Goal: Task Accomplishment & Management: Manage account settings

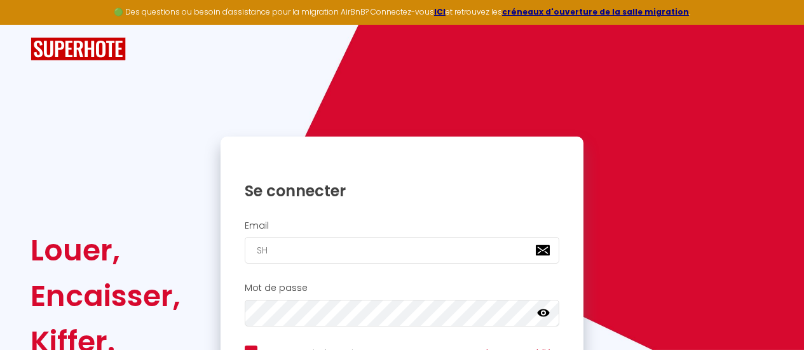
scroll to position [127, 0]
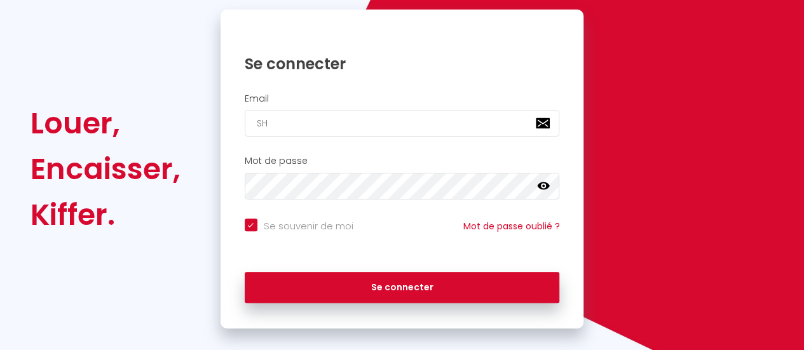
click at [293, 124] on input "SH" at bounding box center [402, 123] width 315 height 27
type input "[EMAIL_ADDRESS][DOMAIN_NAME]"
checkbox input "true"
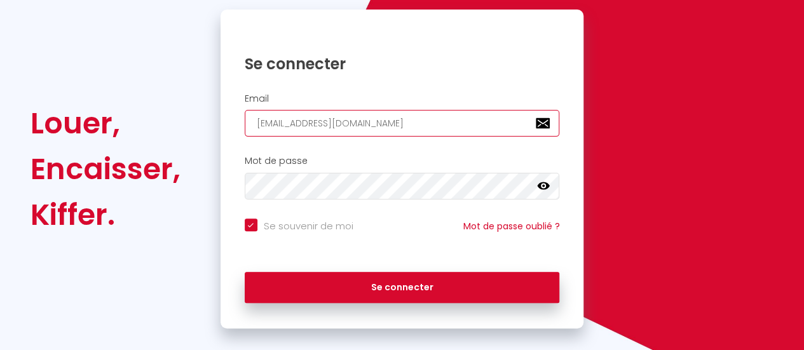
click at [353, 130] on input "[EMAIL_ADDRESS][DOMAIN_NAME]" at bounding box center [402, 123] width 315 height 27
paste input "[EMAIL_ADDRESS]"
type input "[EMAIL_ADDRESS][DOMAIN_NAME]"
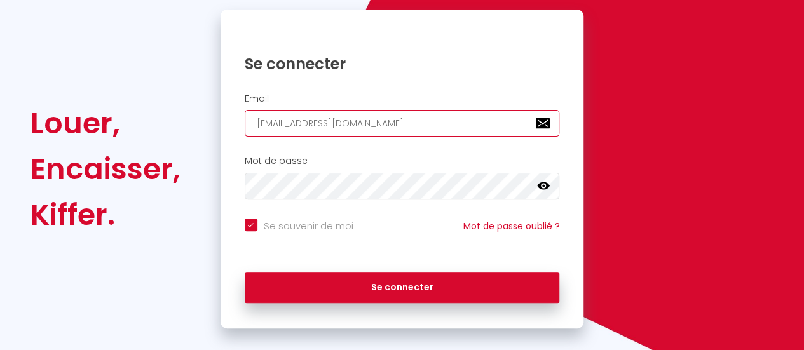
checkbox input "true"
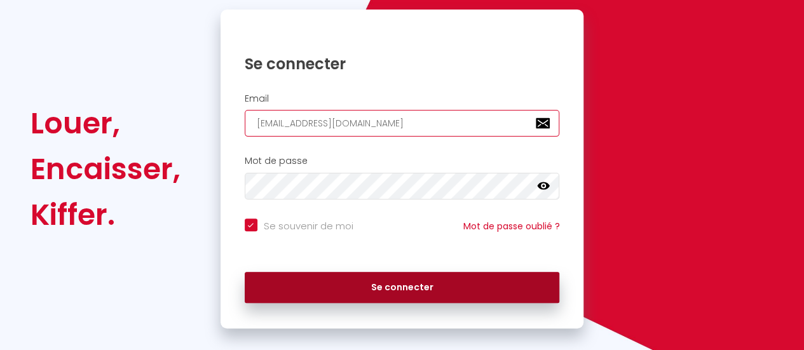
type input "[EMAIL_ADDRESS][DOMAIN_NAME]"
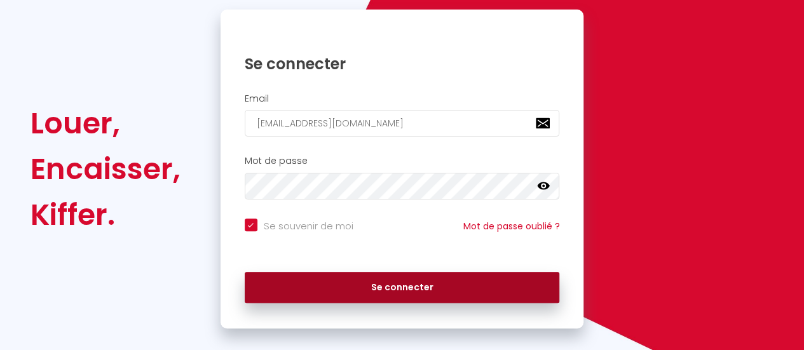
click at [409, 289] on button "Se connecter" at bounding box center [402, 288] width 315 height 32
checkbox input "true"
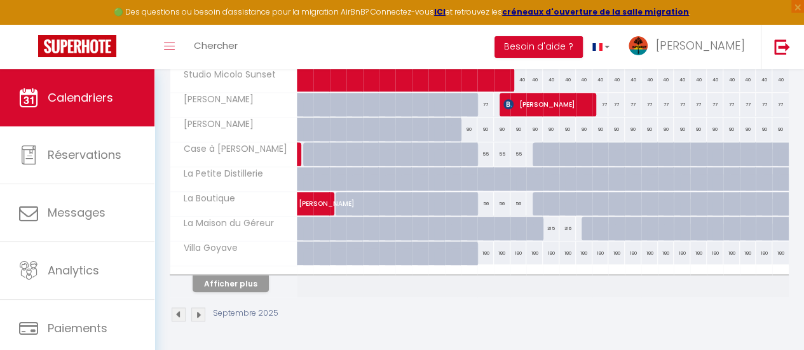
scroll to position [522, 0]
click at [220, 275] on button "Afficher plus" at bounding box center [231, 283] width 76 height 17
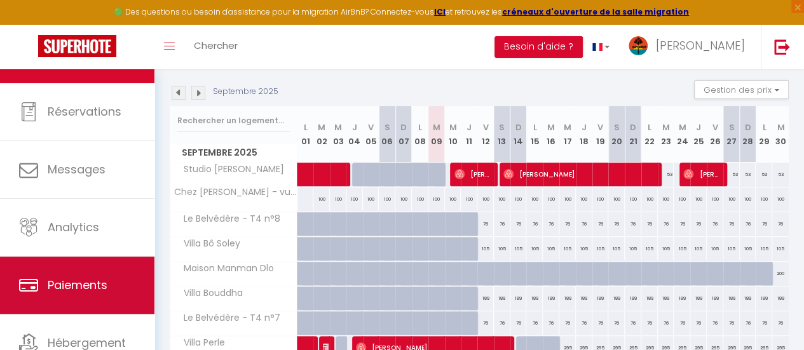
scroll to position [64, 0]
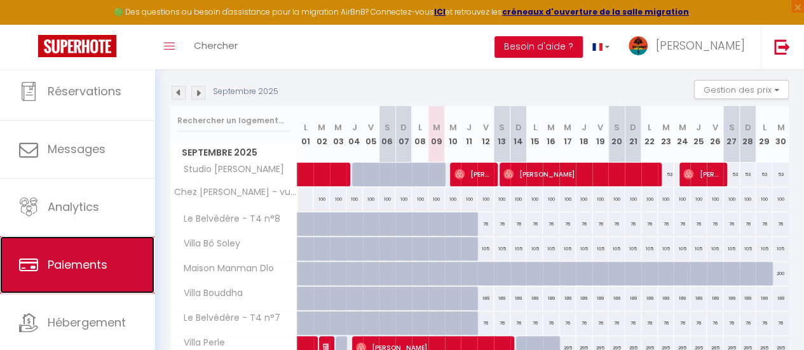
click at [97, 269] on span "Paiements" at bounding box center [78, 265] width 60 height 16
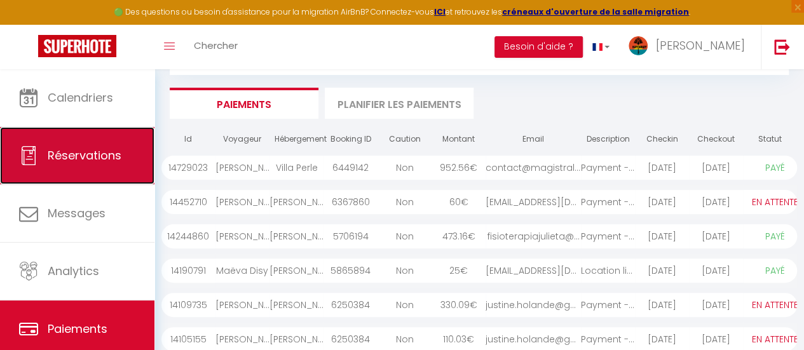
click at [91, 182] on link "Réservations" at bounding box center [77, 155] width 154 height 57
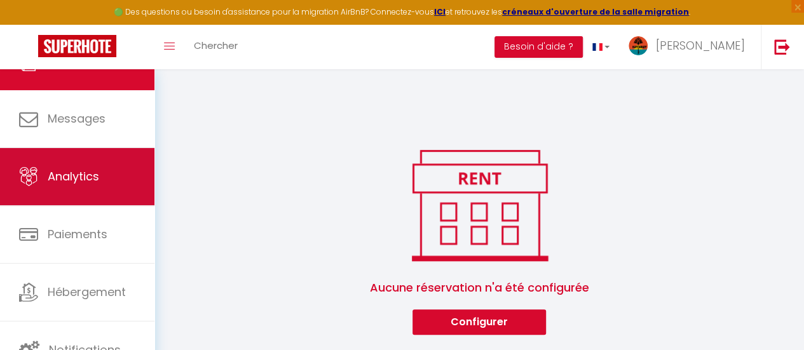
scroll to position [95, 0]
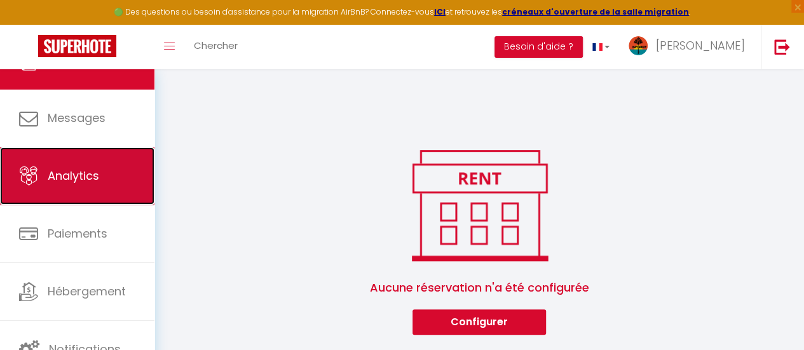
click at [81, 180] on span "Analytics" at bounding box center [73, 176] width 51 height 16
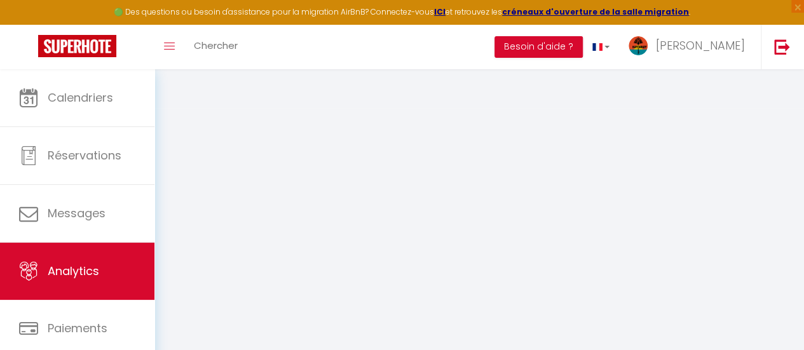
select select "2025"
select select "9"
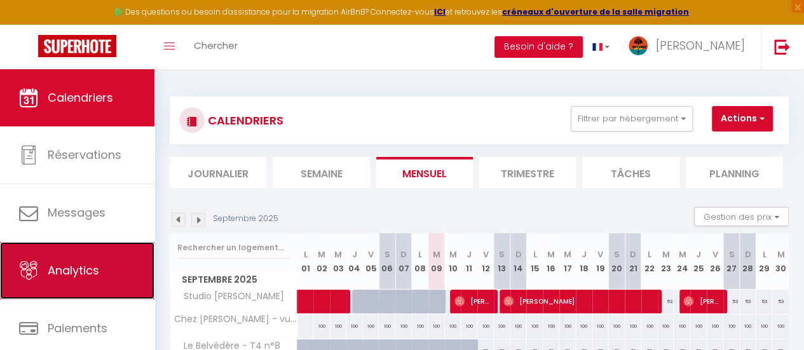
click at [102, 262] on link "Analytics" at bounding box center [77, 270] width 154 height 57
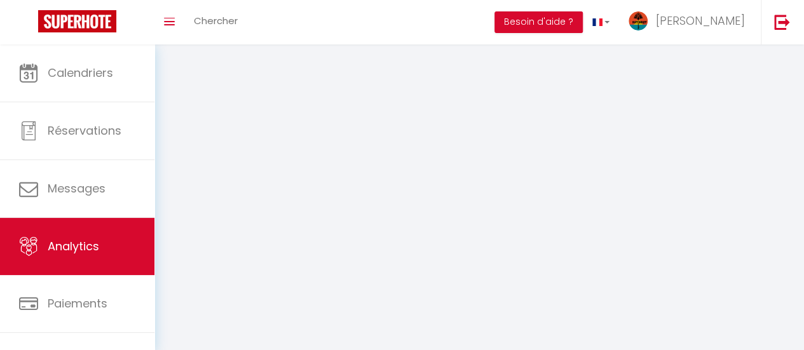
select select "2025"
select select "9"
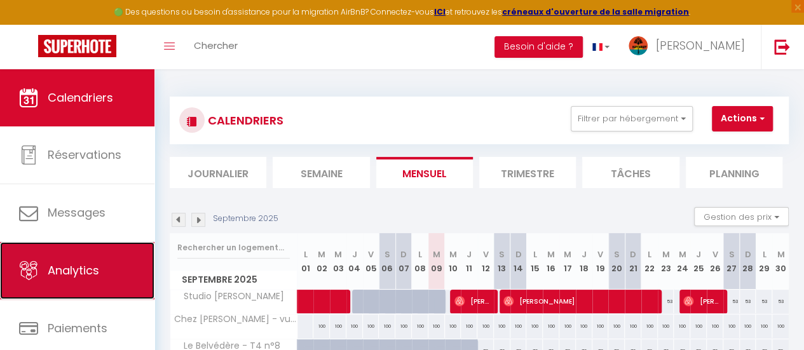
click at [86, 264] on span "Analytics" at bounding box center [73, 270] width 51 height 16
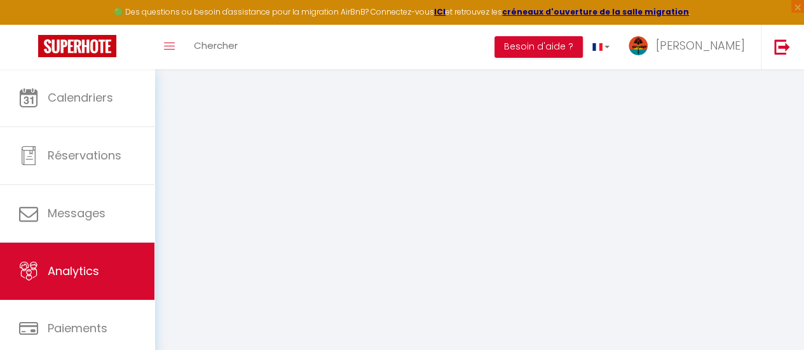
select select "2025"
select select "9"
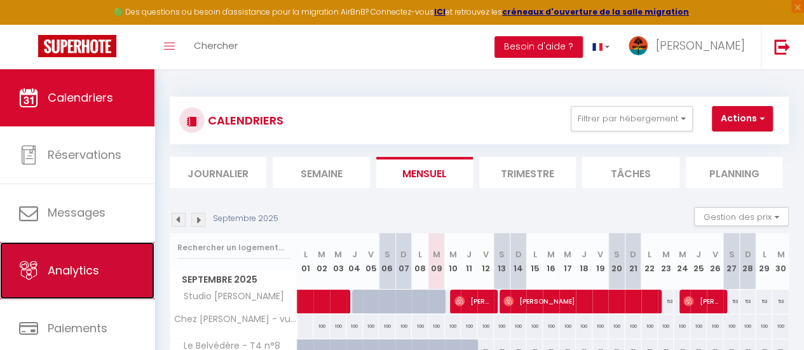
click at [93, 261] on link "Analytics" at bounding box center [77, 270] width 154 height 57
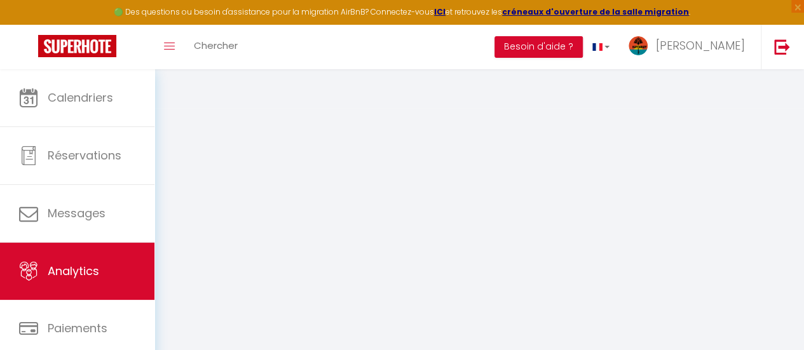
select select "2025"
select select "9"
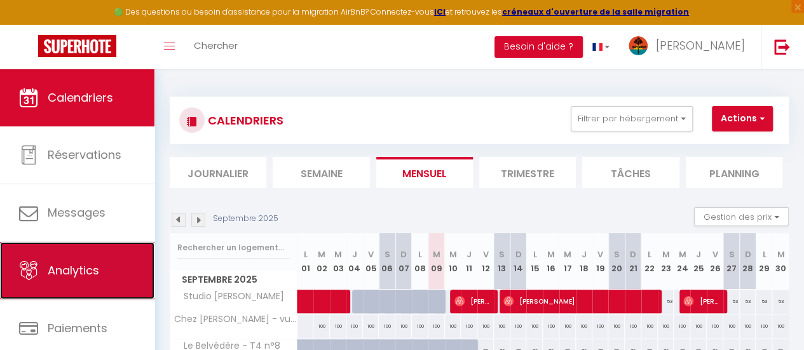
click at [71, 255] on link "Analytics" at bounding box center [77, 270] width 154 height 57
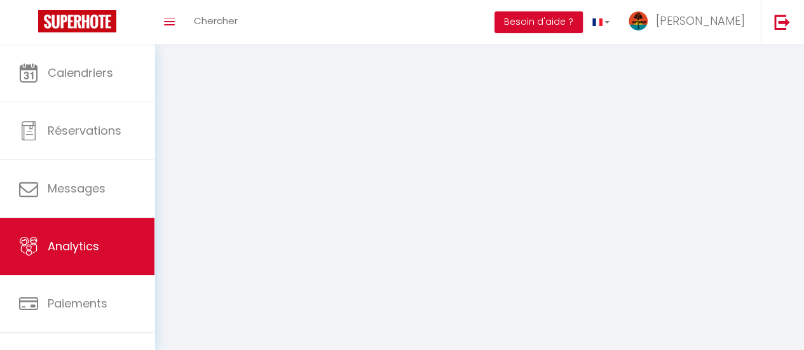
select select "2025"
select select "9"
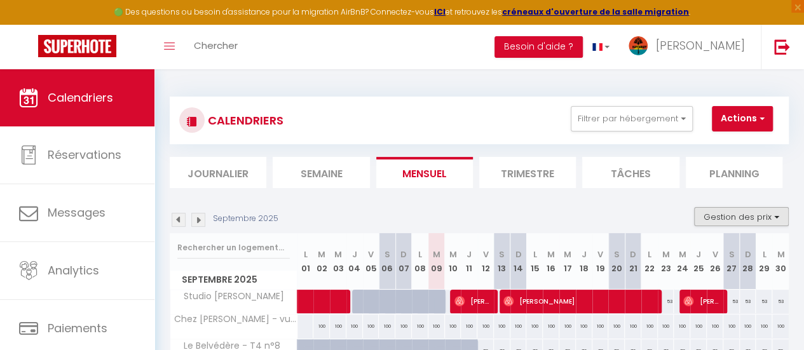
scroll to position [95, 0]
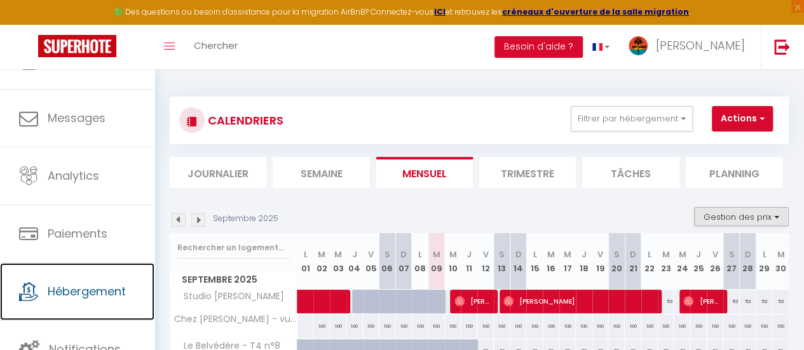
drag, startPoint x: 766, startPoint y: 216, endPoint x: 85, endPoint y: 289, distance: 684.3
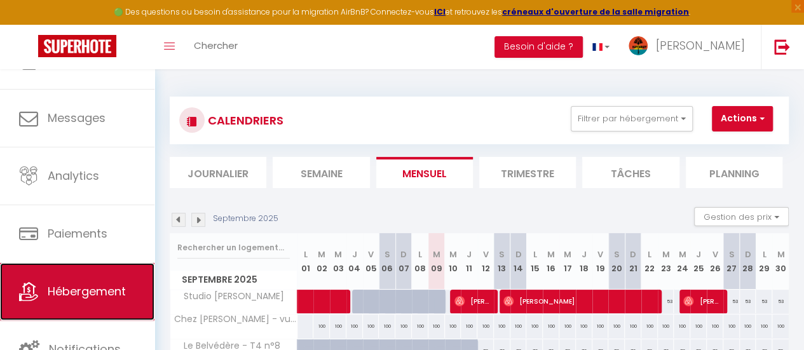
click at [85, 289] on span "Hébergement" at bounding box center [87, 291] width 78 height 16
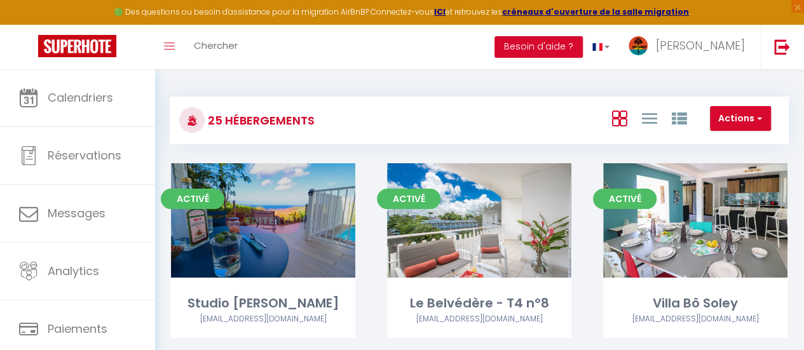
click at [256, 223] on link "Editer" at bounding box center [263, 220] width 76 height 25
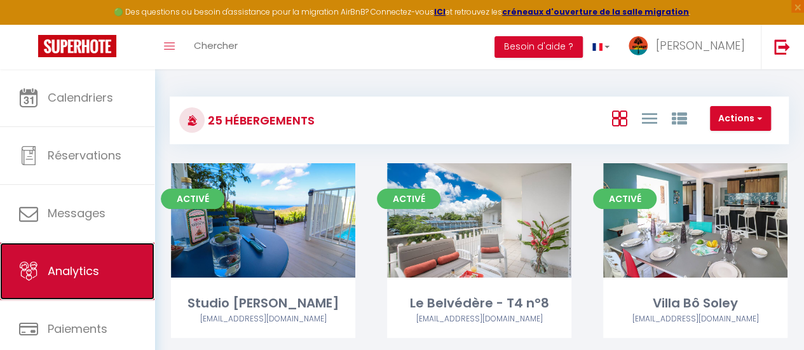
click at [75, 254] on link "Analytics" at bounding box center [77, 271] width 154 height 57
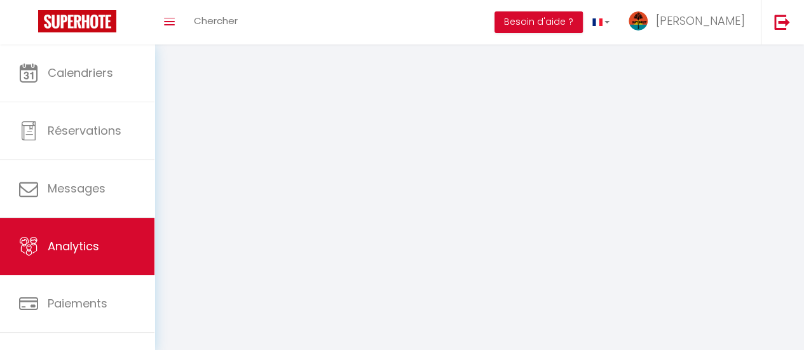
select select "2025"
select select "9"
